Goal: Information Seeking & Learning: Learn about a topic

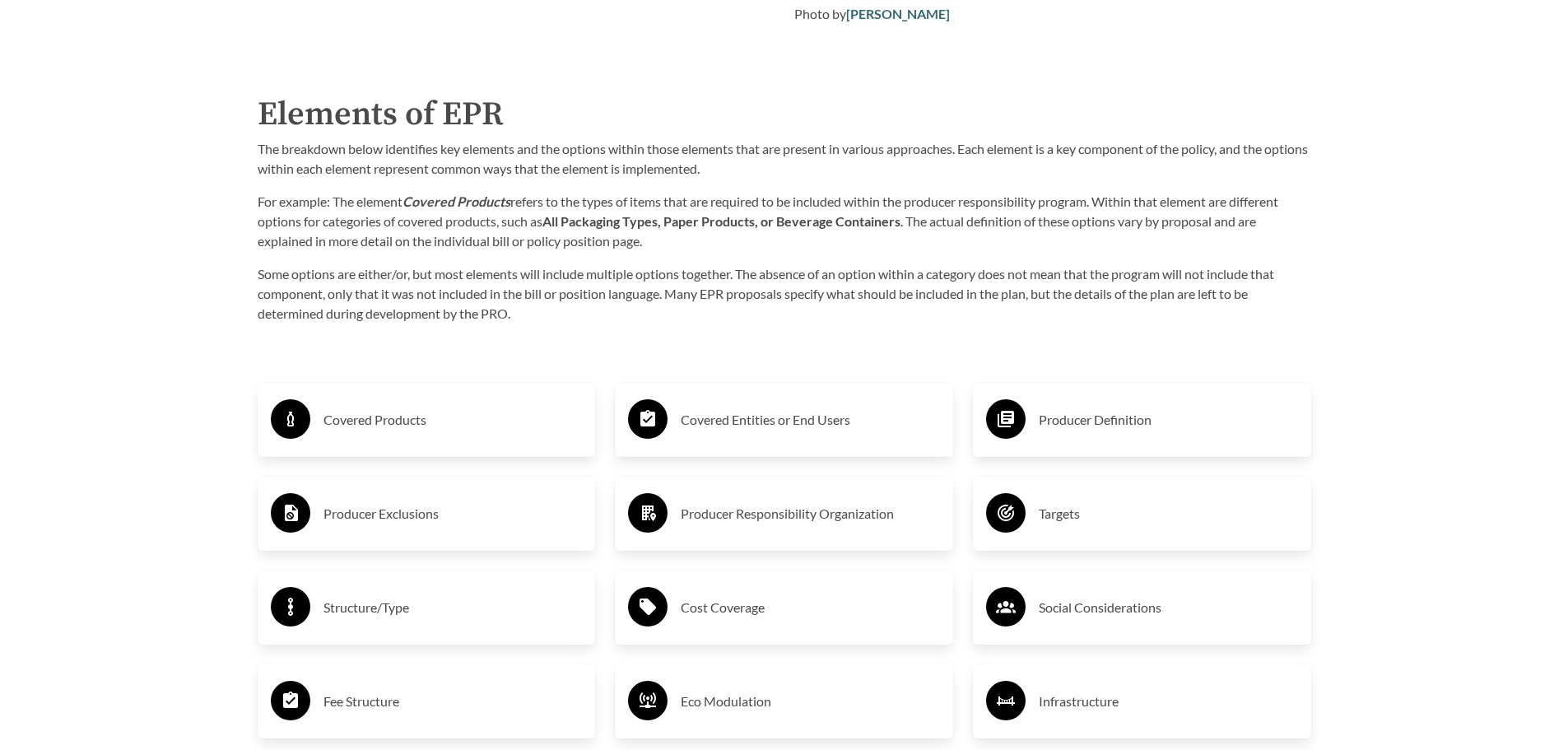
scroll to position [2635, 0]
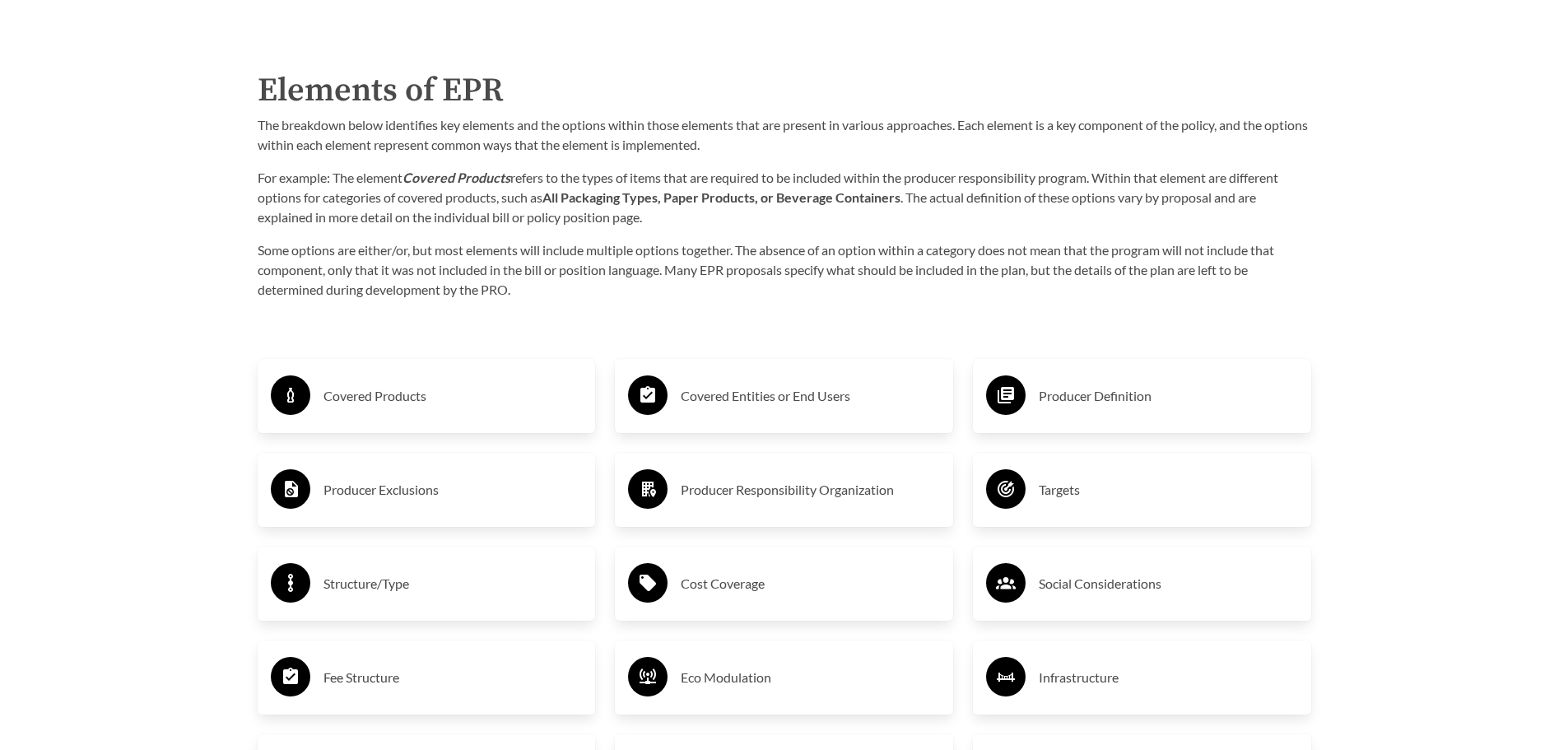
click at [370, 670] on h3 "Fee Structure" at bounding box center [453, 678] width 260 height 26
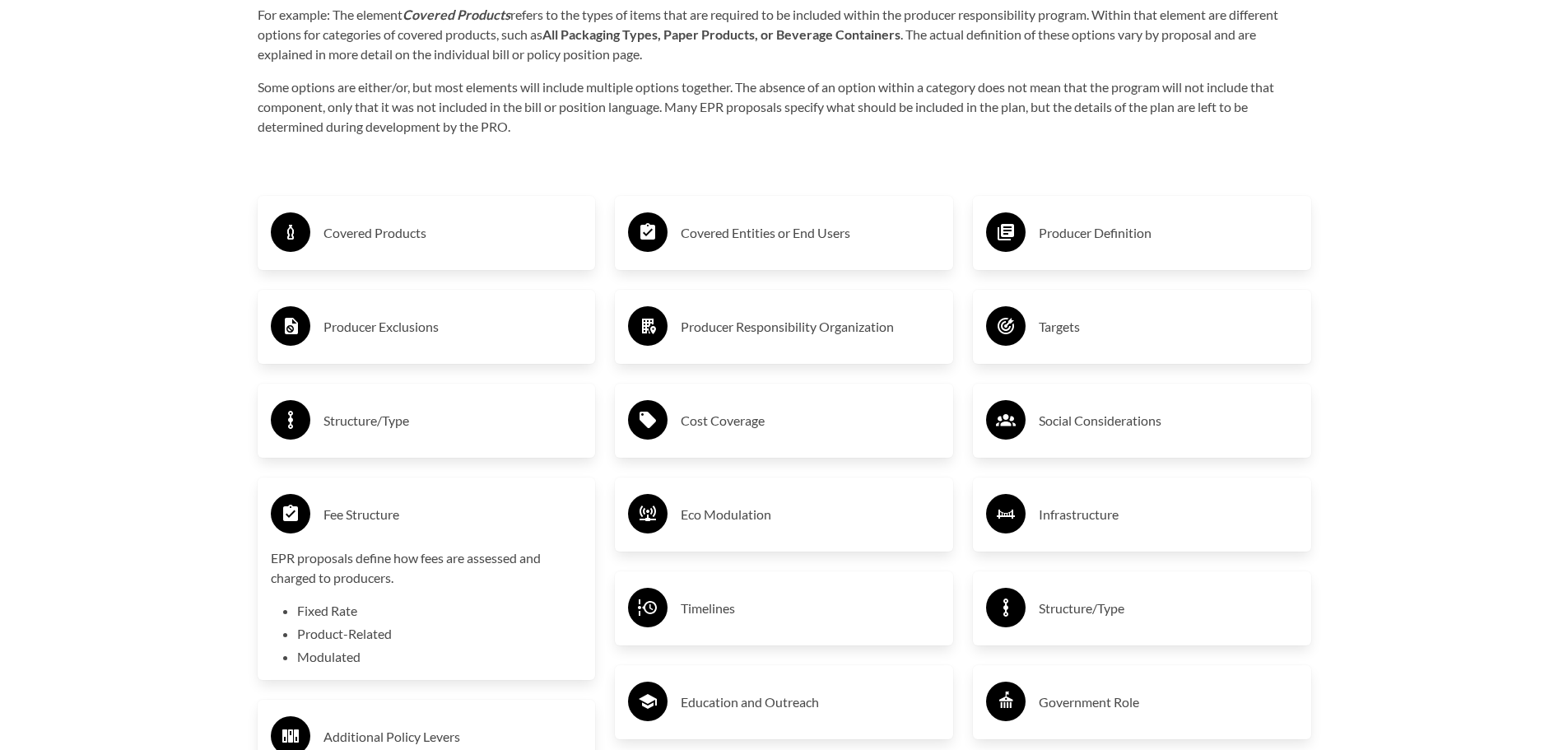
scroll to position [2800, 0]
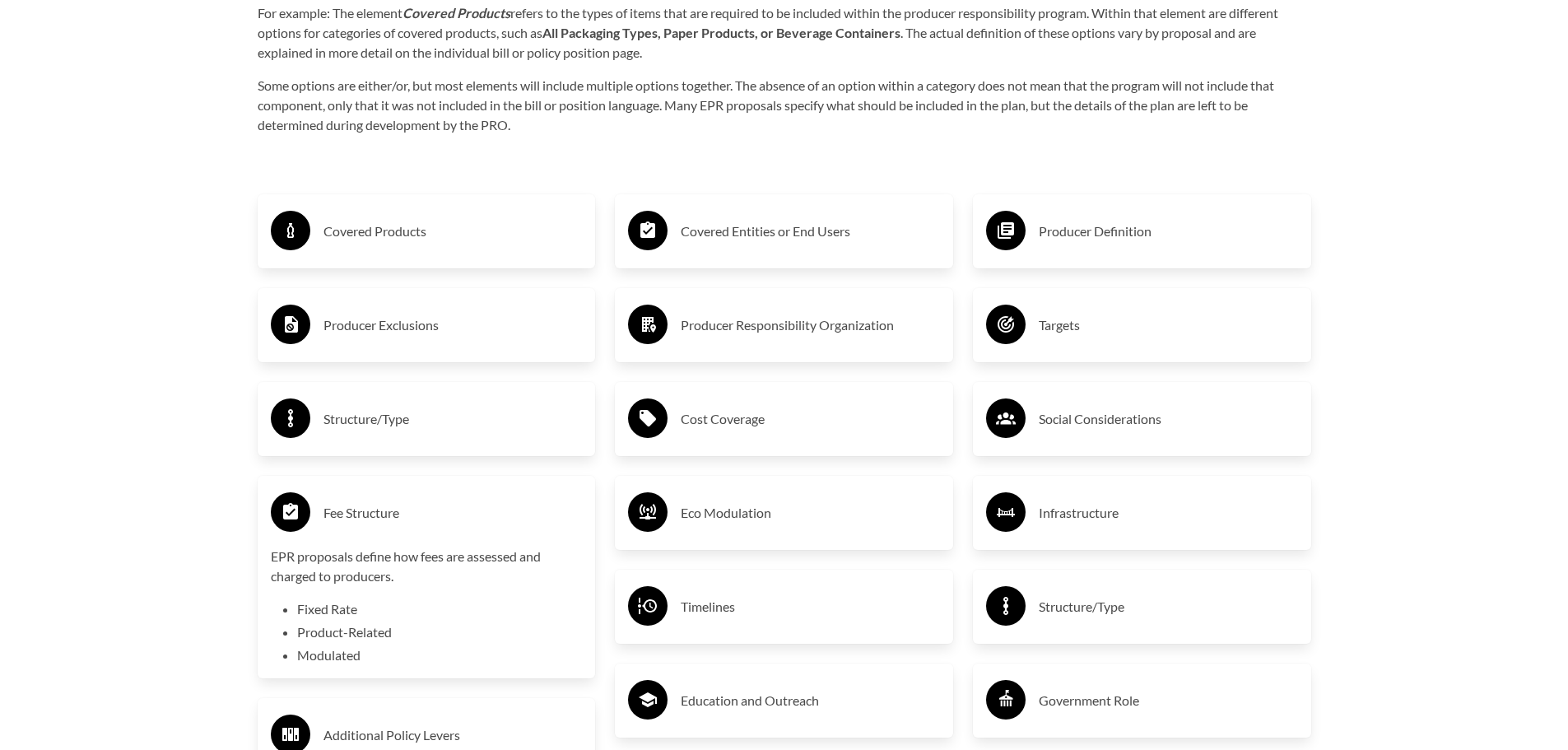
click at [415, 241] on h3 "Covered Products" at bounding box center [453, 231] width 260 height 26
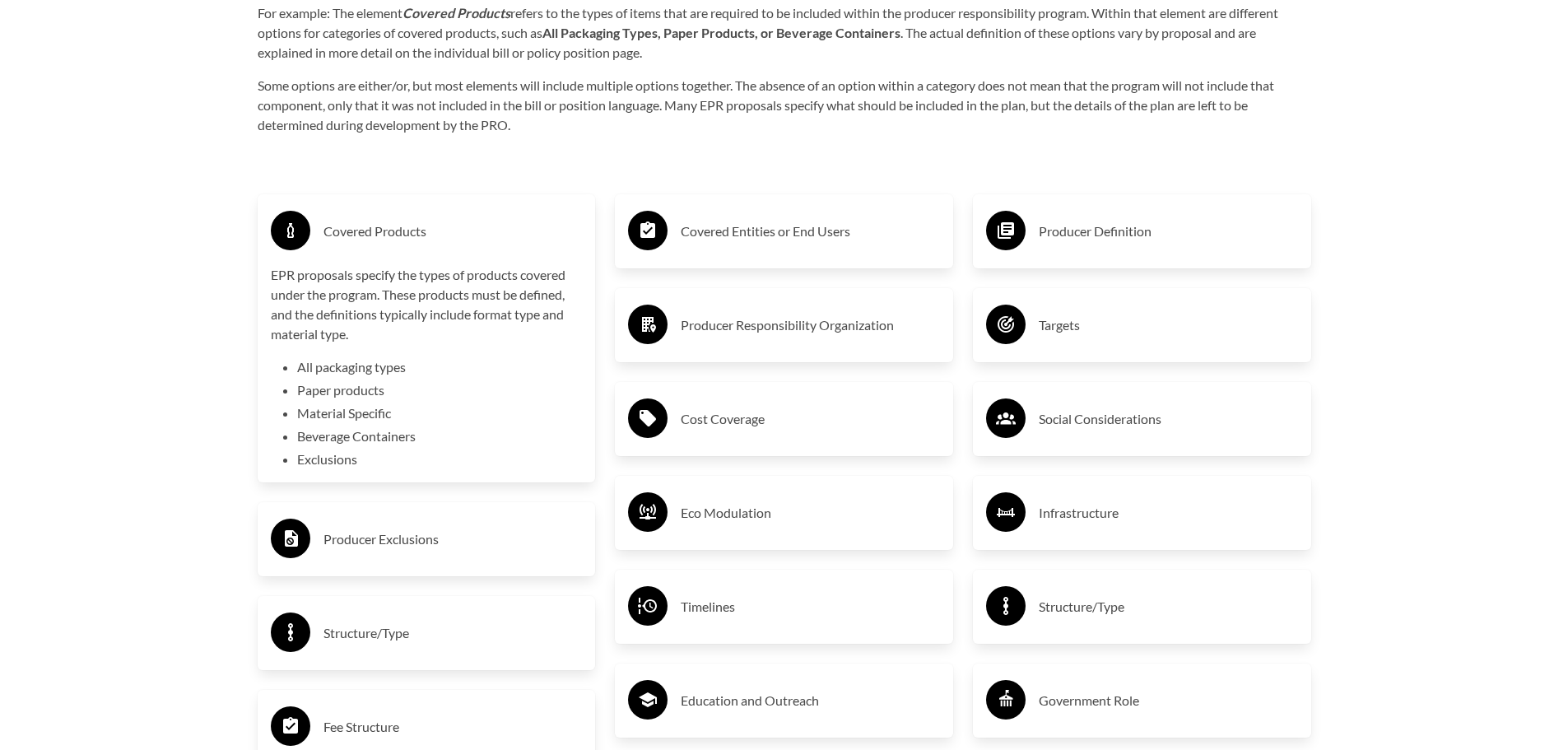
click at [415, 241] on h3 "Covered Products" at bounding box center [453, 231] width 260 height 26
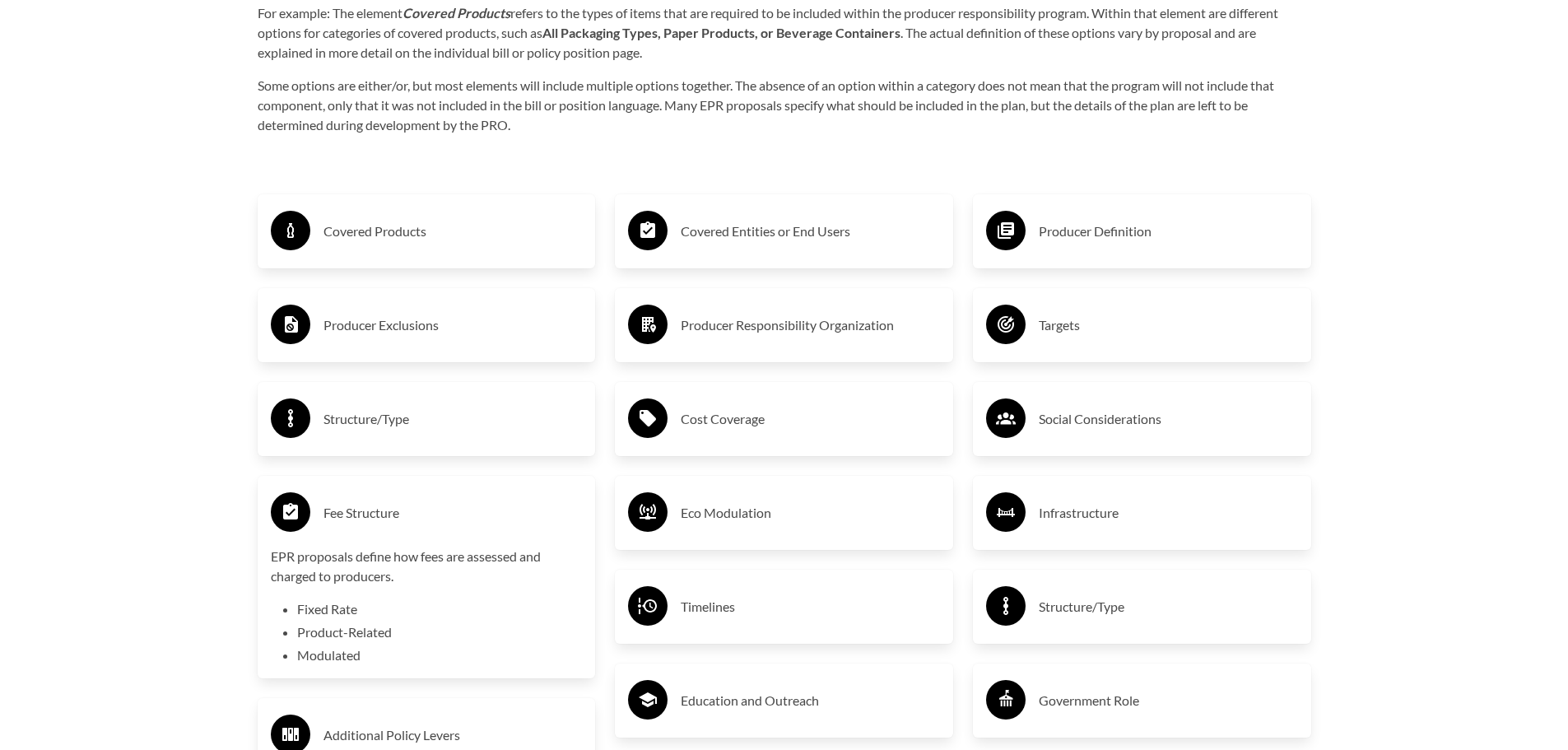
click at [389, 339] on h3 "Producer Exclusions" at bounding box center [453, 326] width 260 height 26
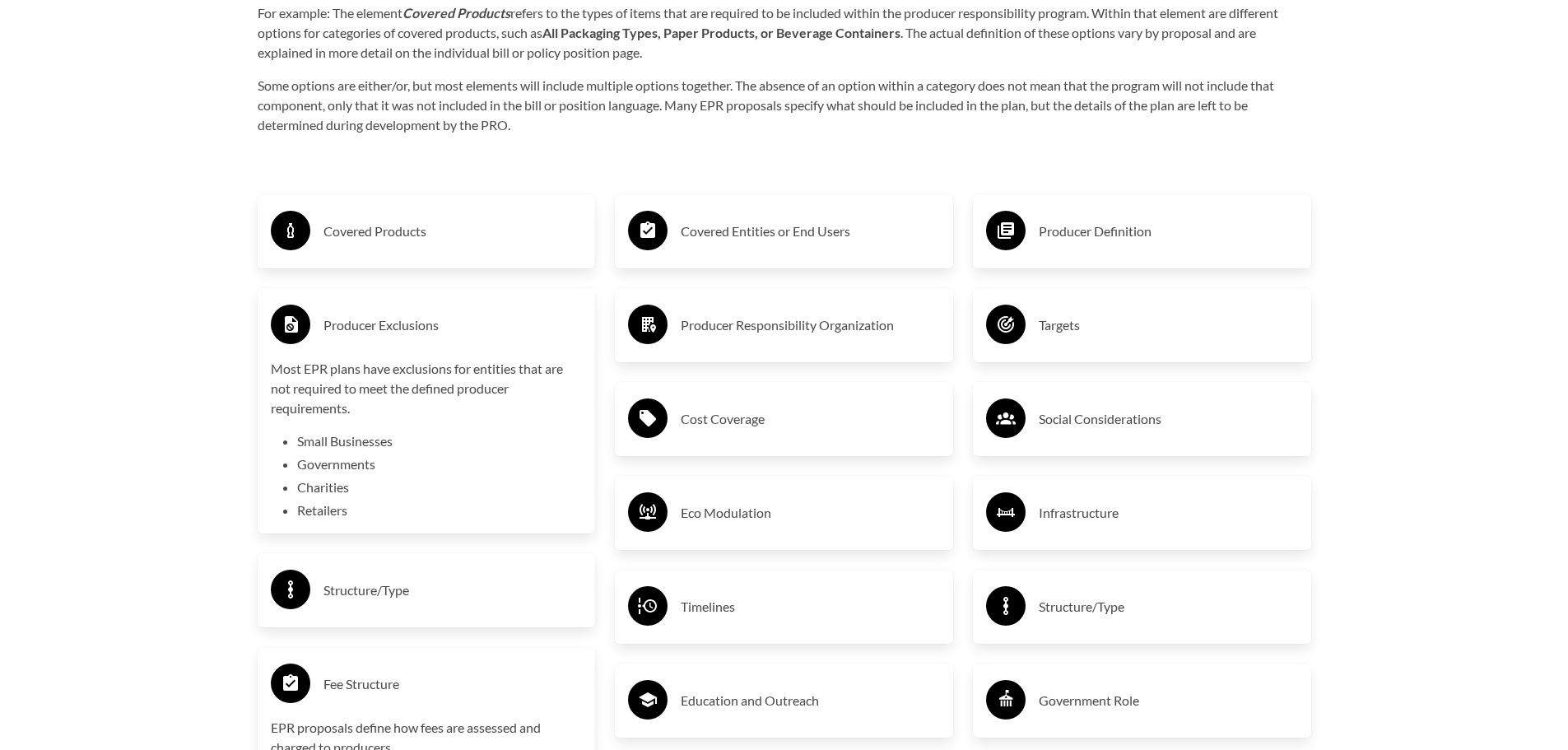
click at [387, 339] on h3 "Producer Exclusions" at bounding box center [453, 326] width 260 height 26
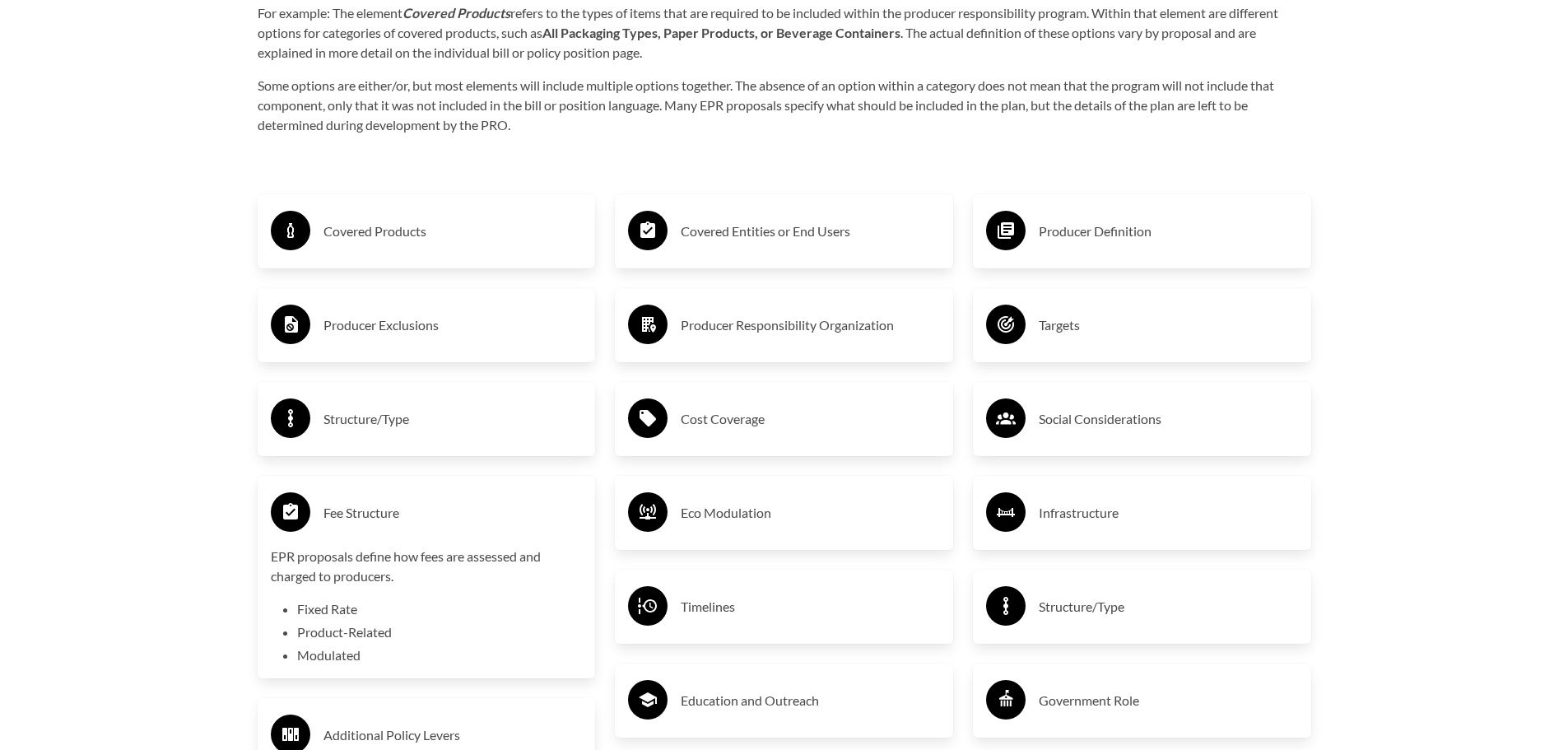
click at [379, 420] on h3 "Structure/Type" at bounding box center [453, 419] width 260 height 26
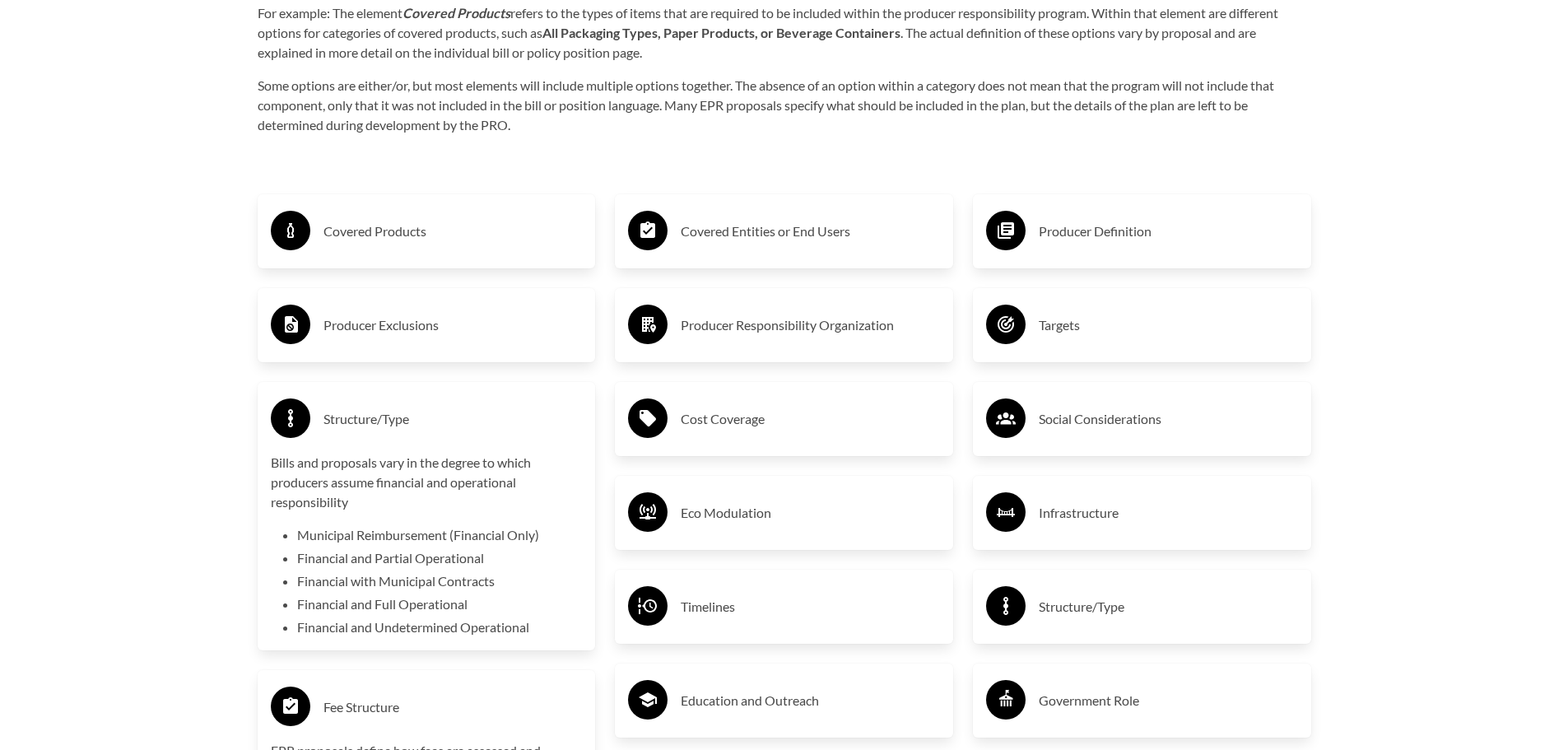
click at [379, 422] on h3 "Structure/Type" at bounding box center [453, 419] width 260 height 26
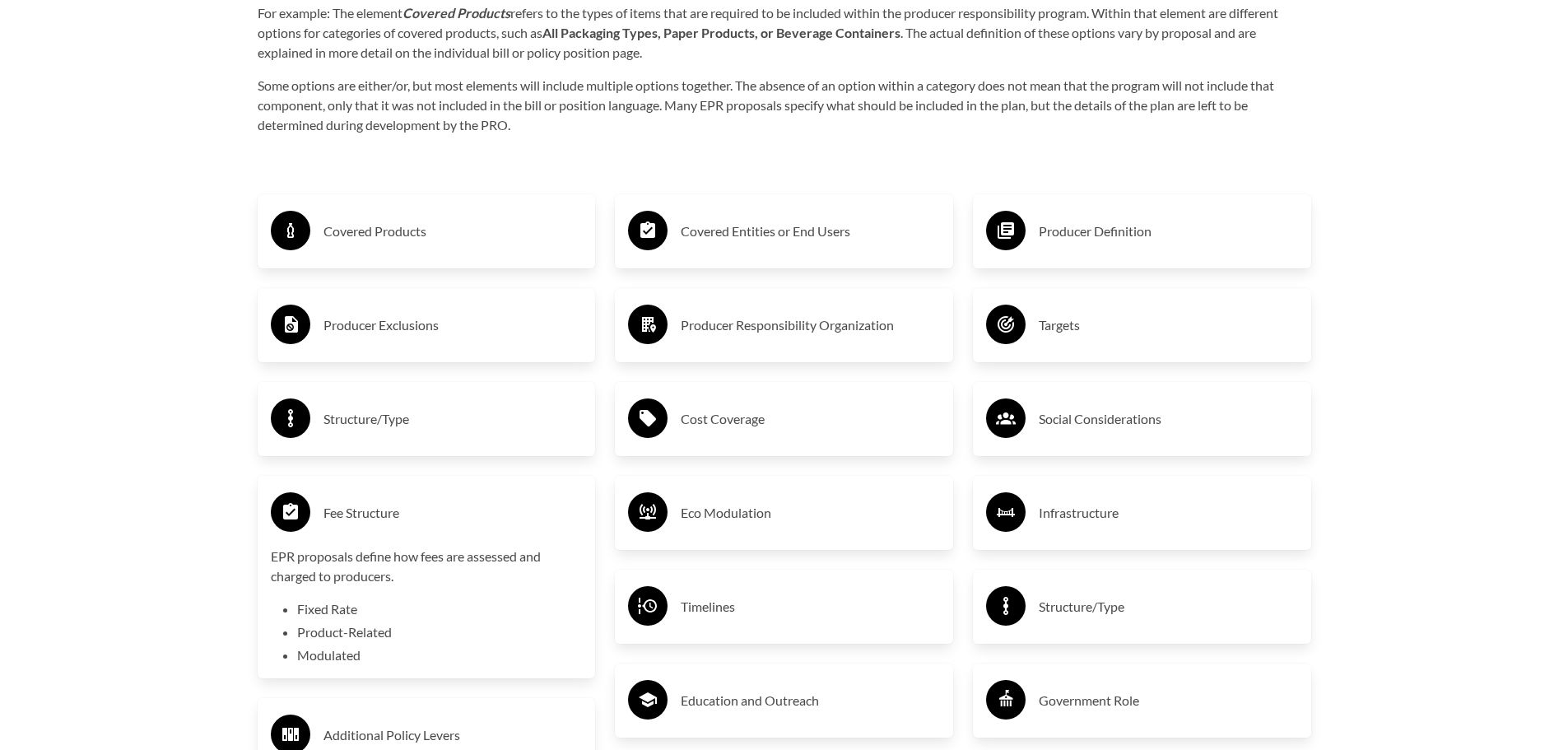
click at [720, 231] on h3 "Covered Entities or End Users" at bounding box center [811, 231] width 260 height 26
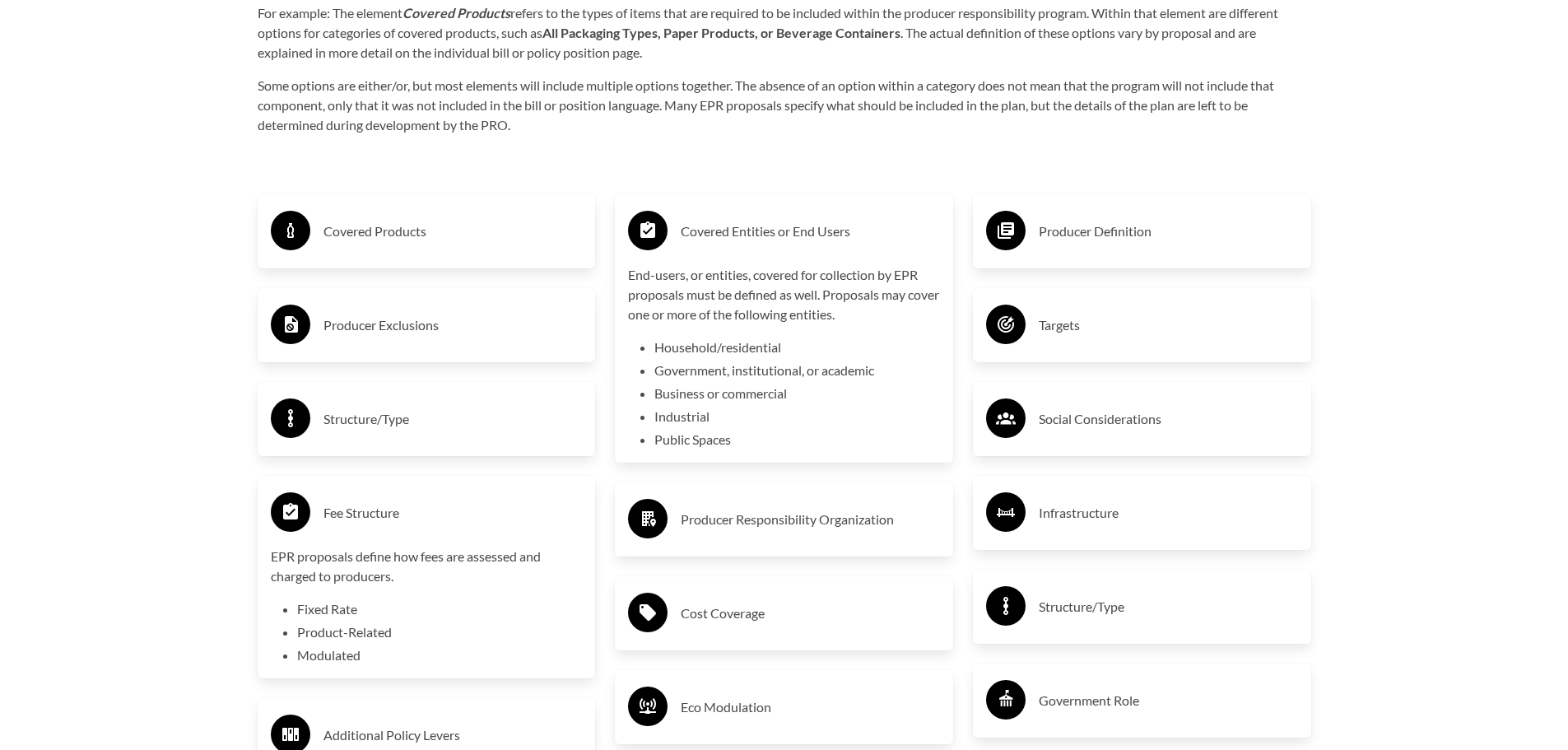
click at [720, 231] on h3 "Covered Entities or End Users" at bounding box center [811, 231] width 260 height 26
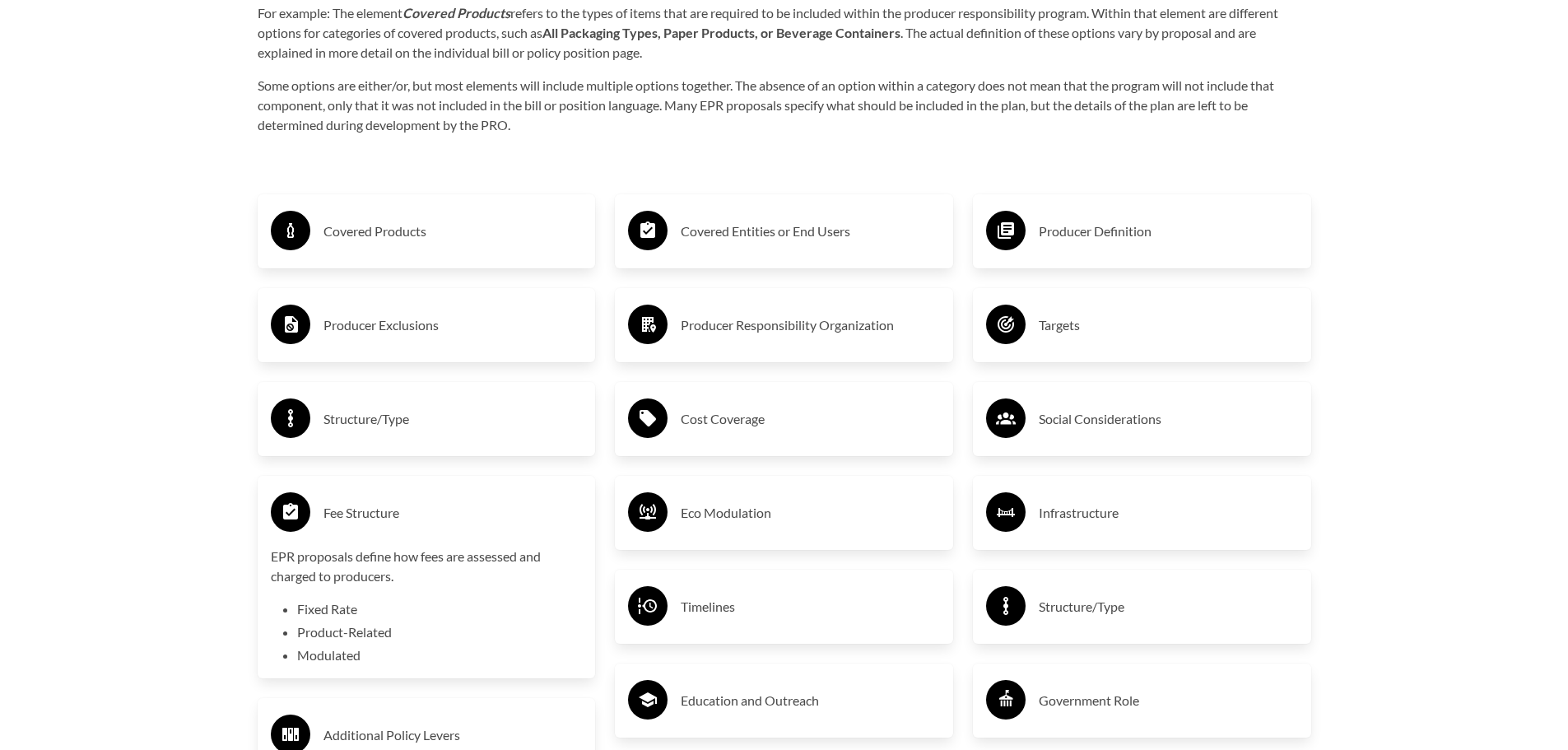
click at [1033, 234] on div "Producer Definition" at bounding box center [1142, 231] width 312 height 48
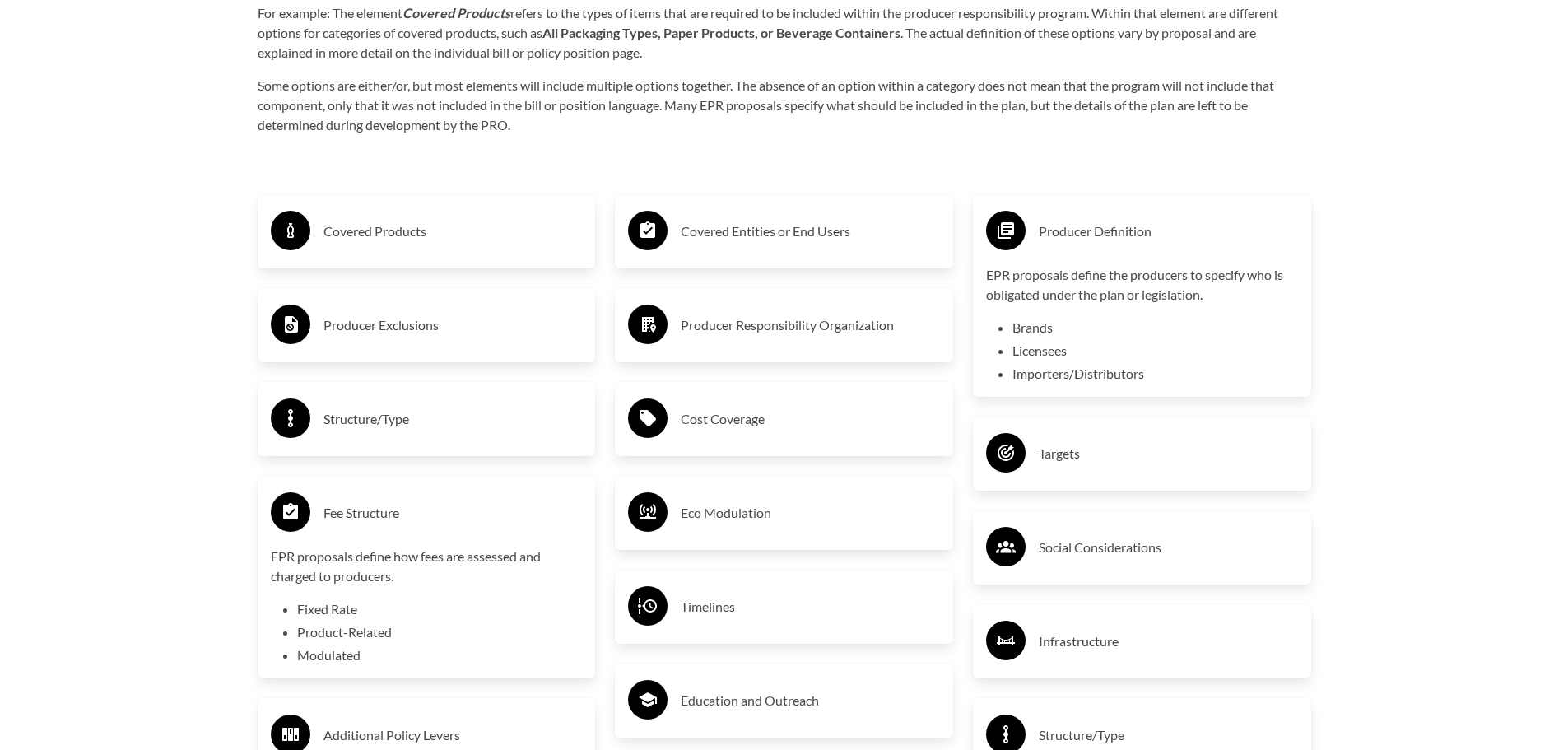
click at [1025, 236] on div "Producer Definition" at bounding box center [1142, 231] width 312 height 48
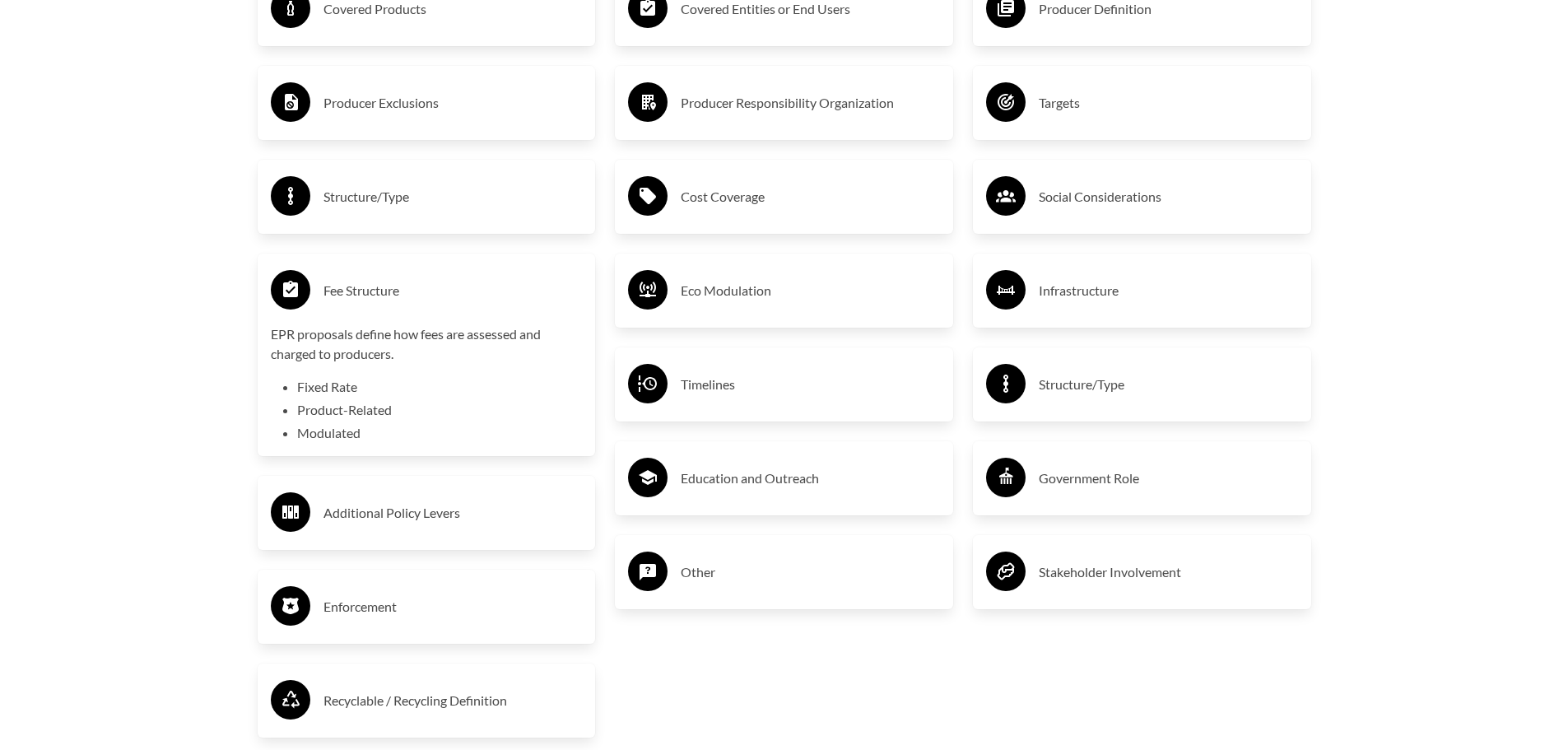
scroll to position [2775, 0]
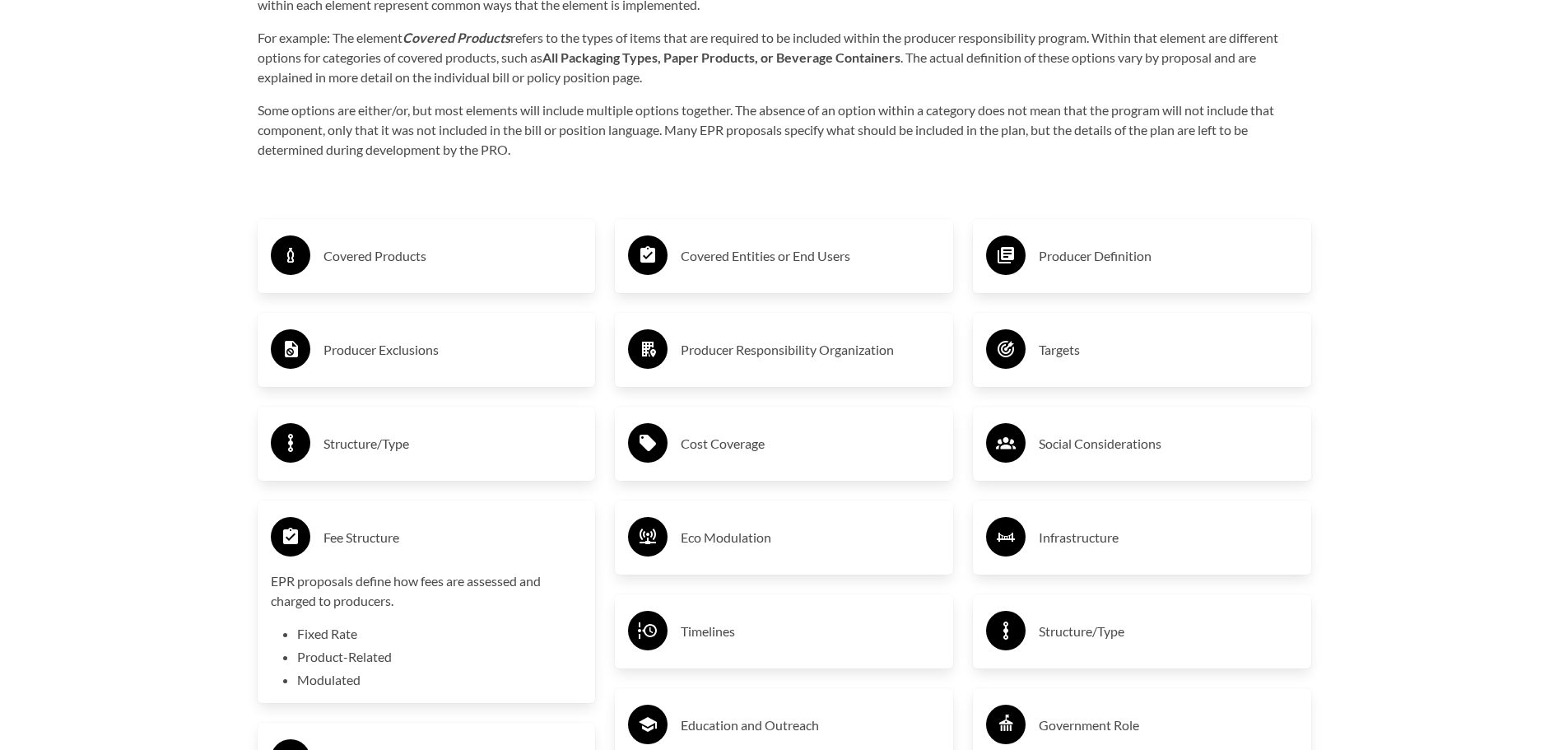
click at [1060, 260] on h3 "Producer Definition" at bounding box center [1168, 256] width 260 height 26
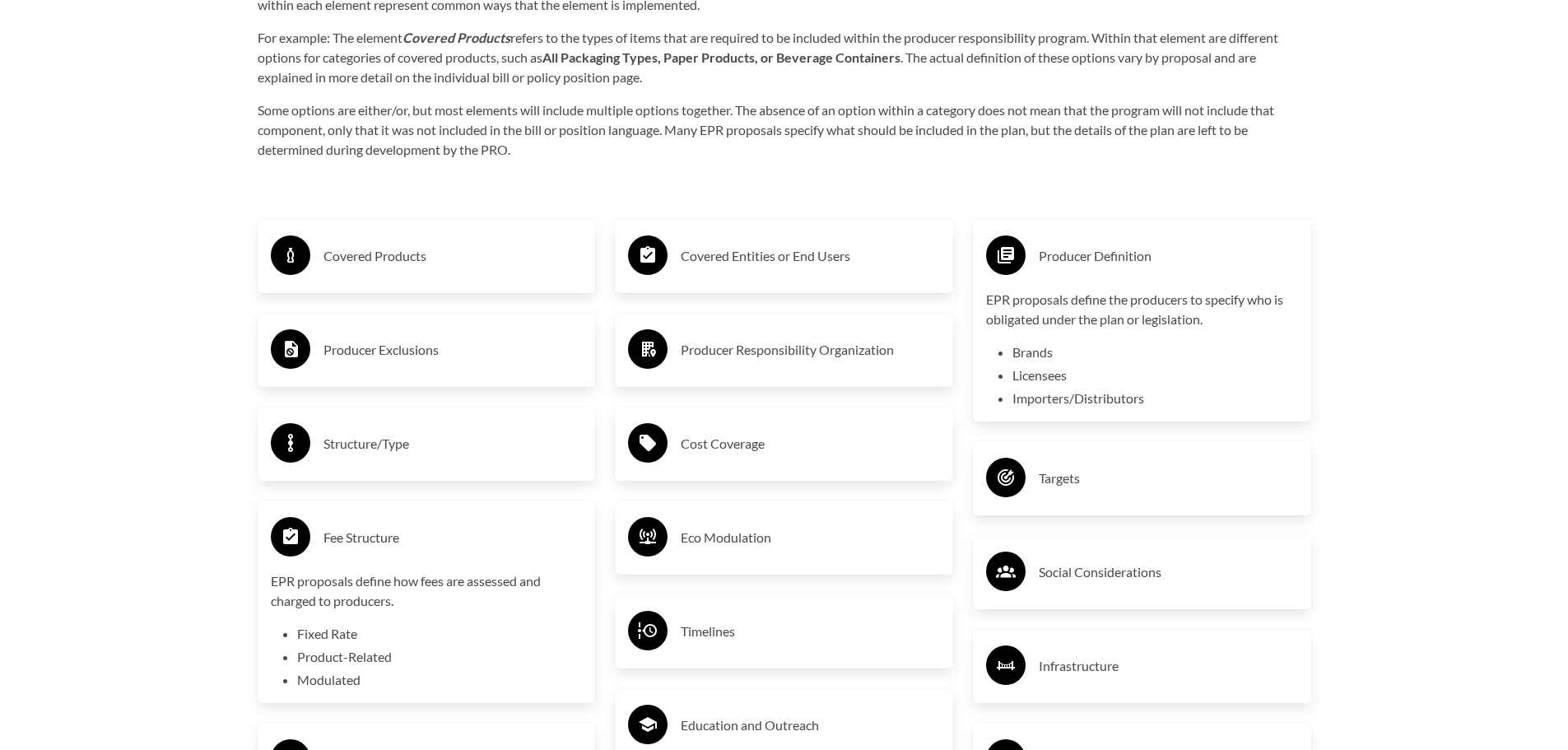
click at [1037, 359] on li "Brands" at bounding box center [1155, 352] width 286 height 20
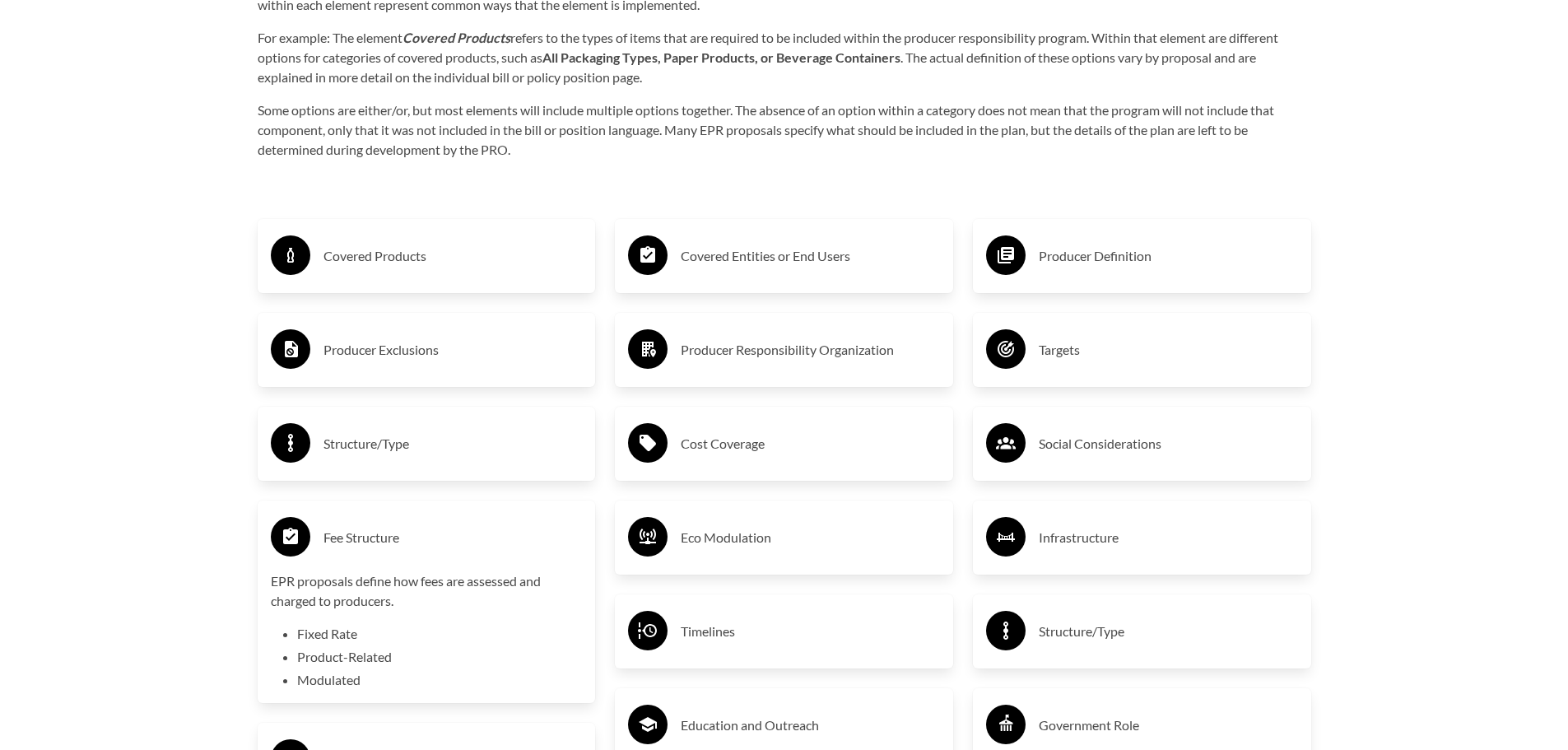
click at [1037, 357] on div "Targets" at bounding box center [1142, 350] width 312 height 48
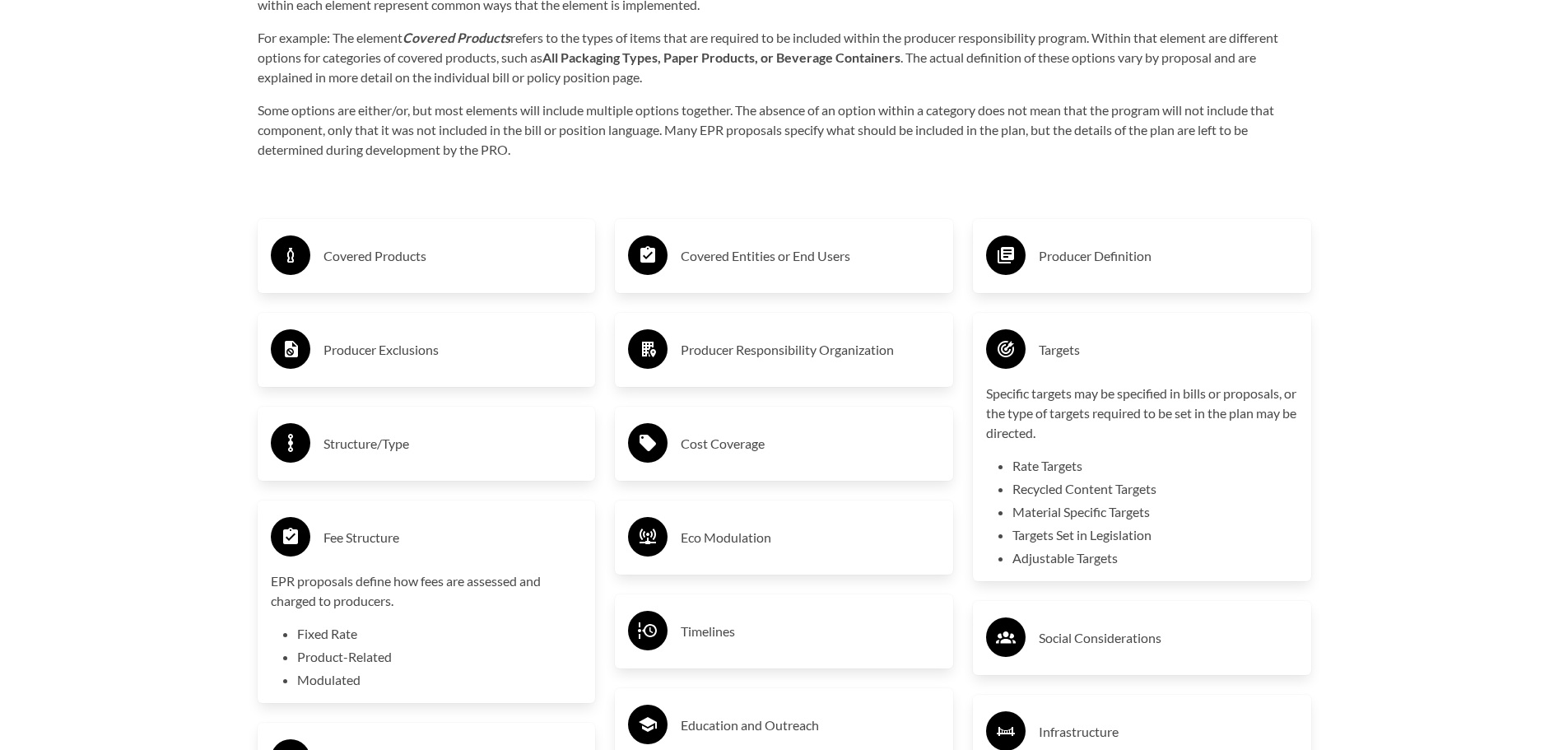
click at [1037, 357] on div "Targets" at bounding box center [1142, 350] width 312 height 48
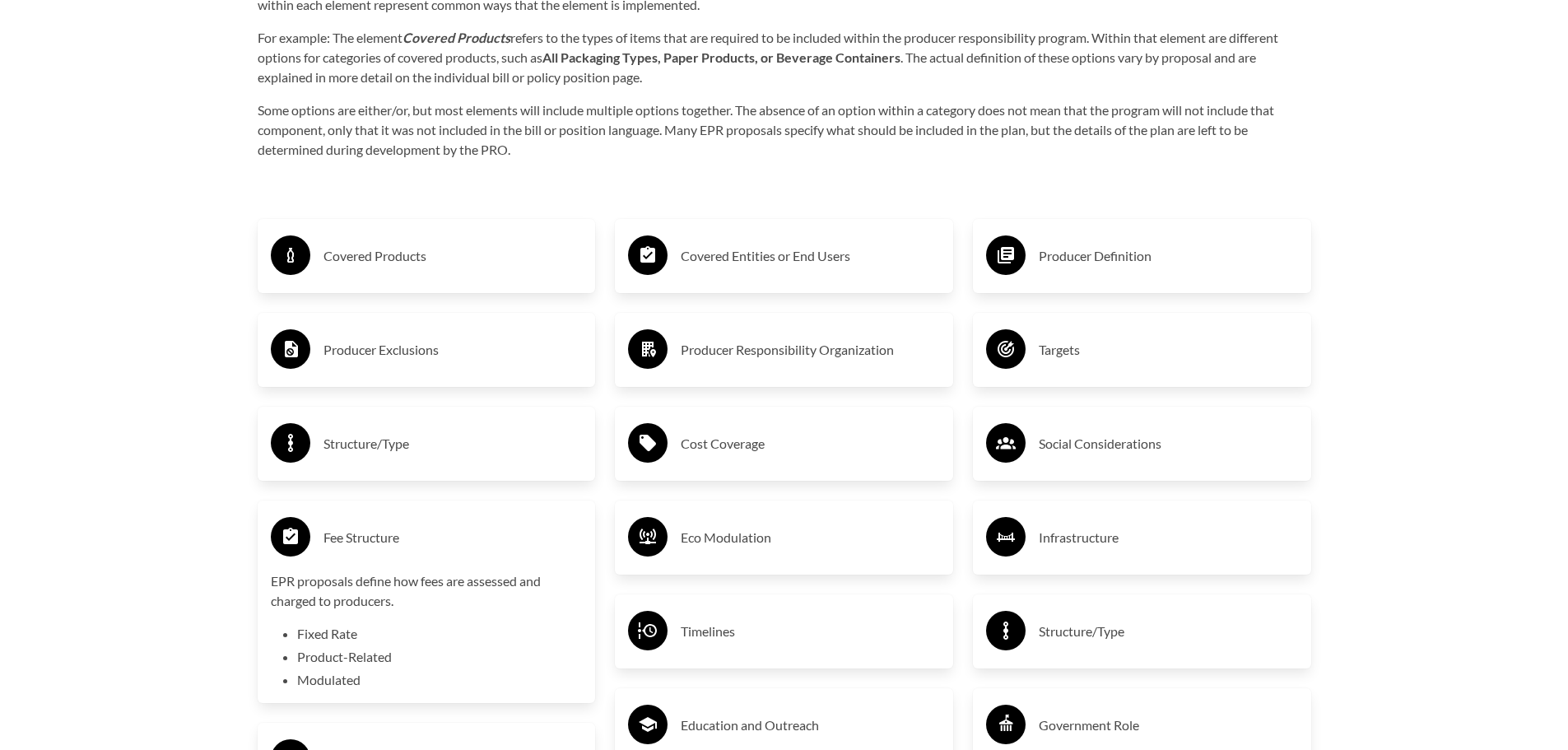
click at [1055, 439] on h3 "Social Considerations" at bounding box center [1168, 444] width 260 height 26
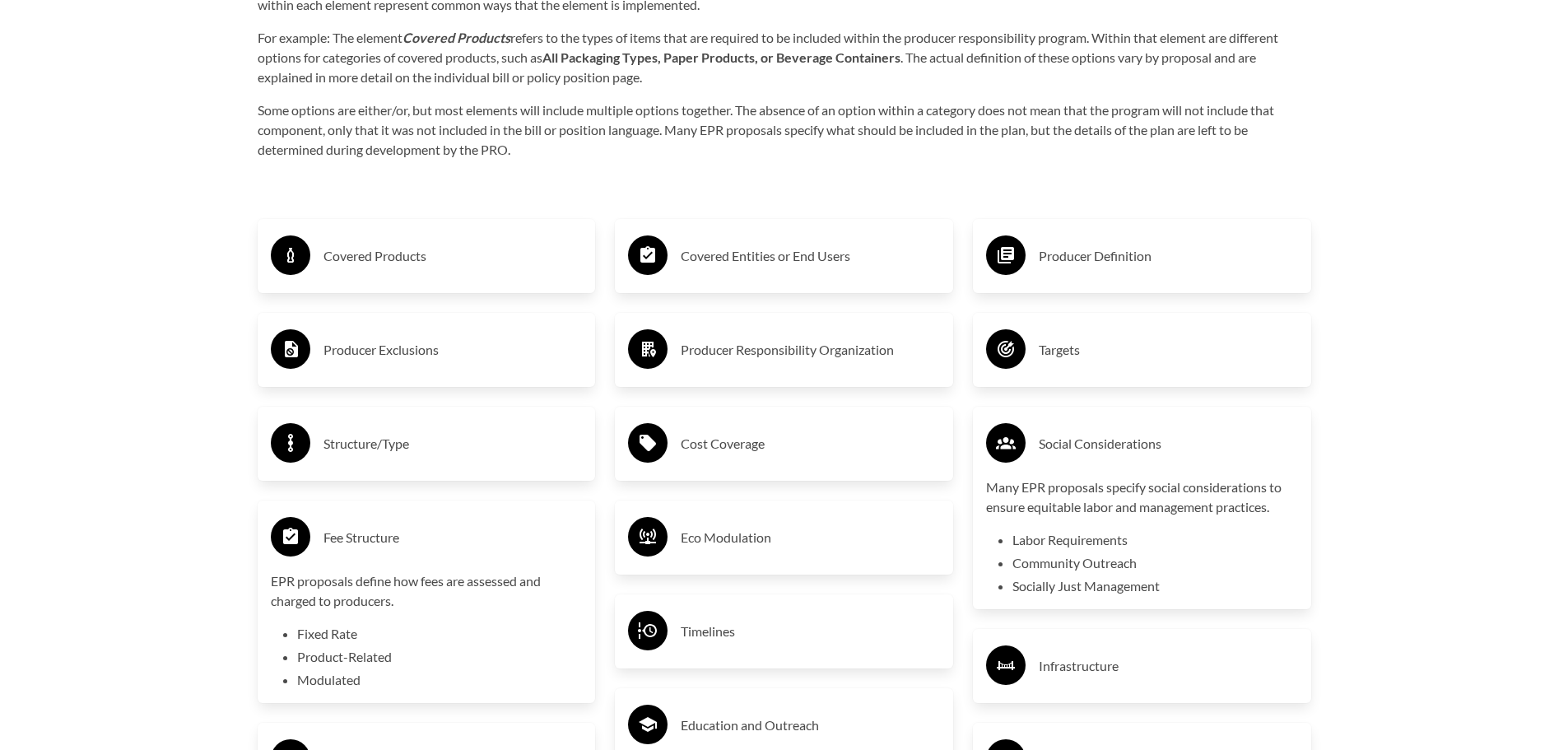
click at [1055, 439] on h3 "Social Considerations" at bounding box center [1168, 444] width 260 height 26
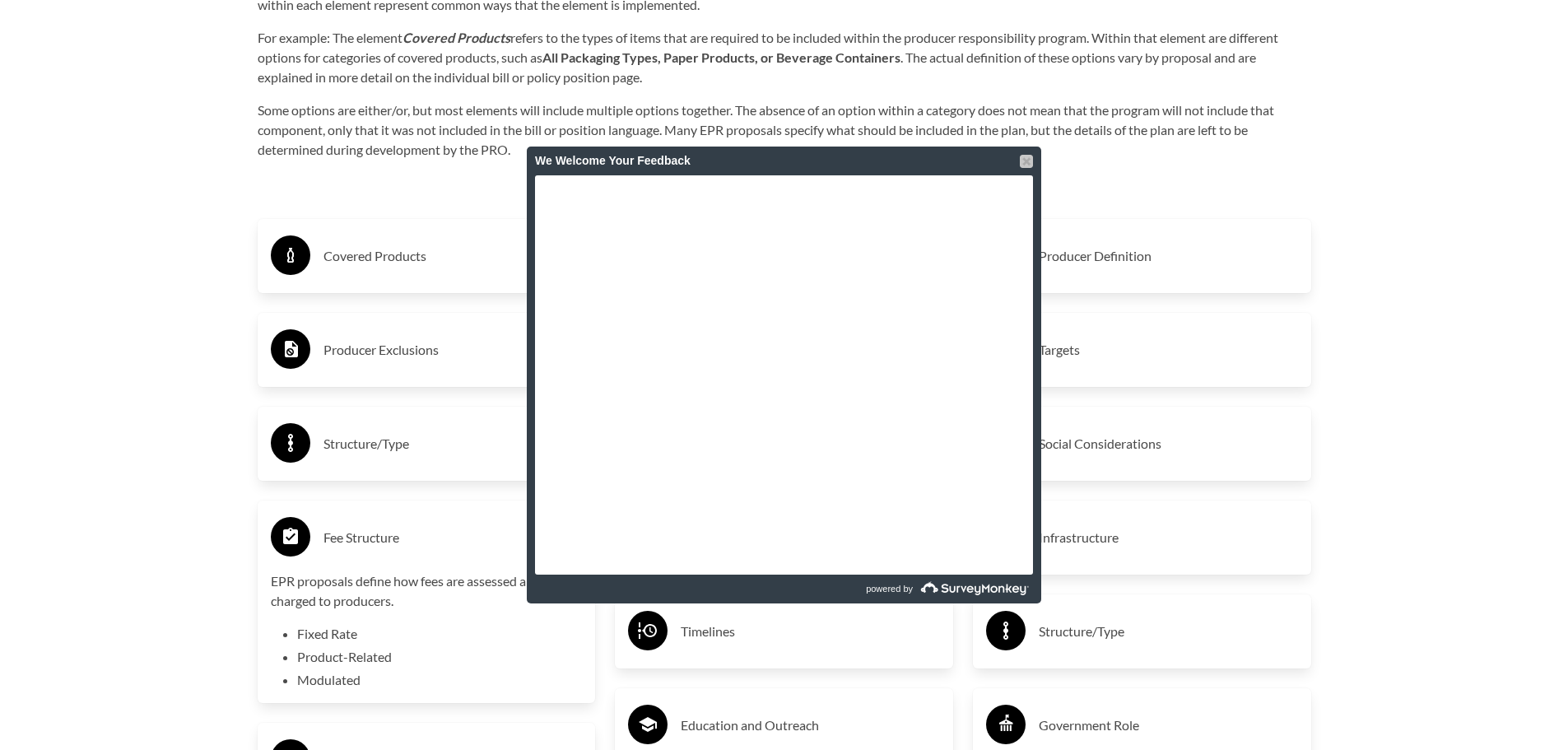
click at [1025, 168] on div at bounding box center [1026, 162] width 13 height 13
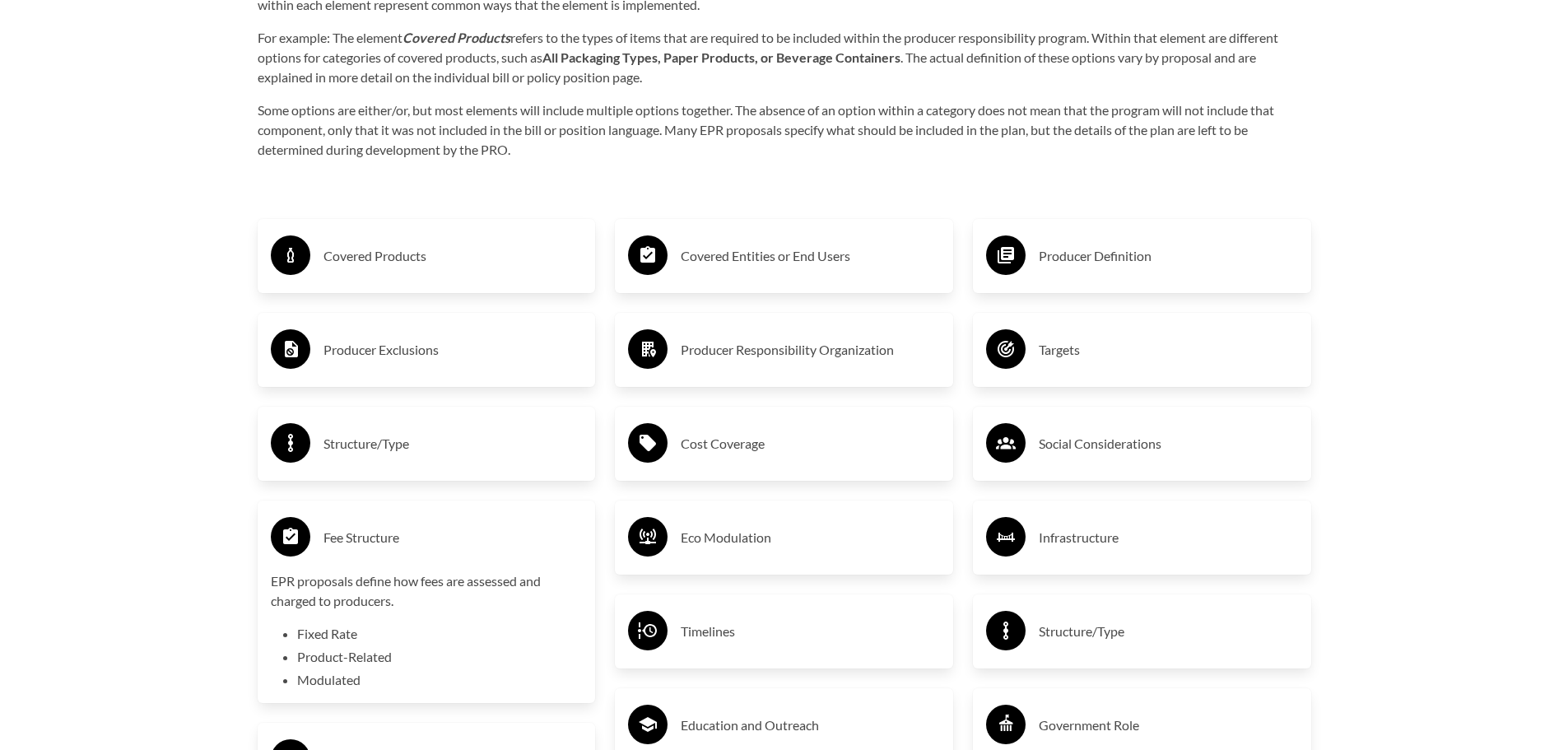
click at [679, 447] on div "Cost Coverage" at bounding box center [784, 443] width 312 height 48
